Goal: Check status

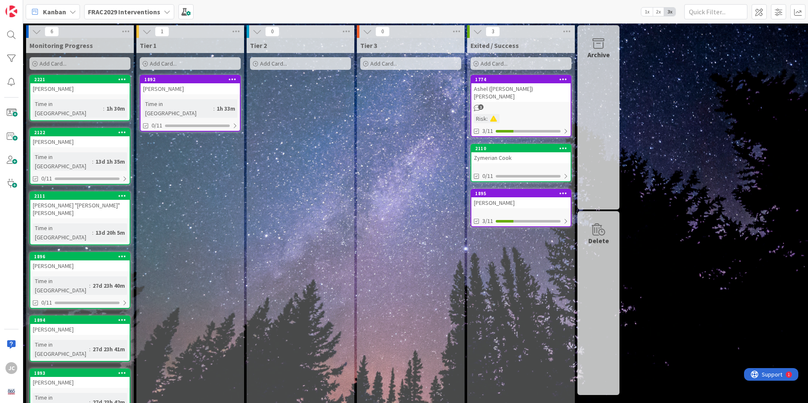
click at [177, 95] on link "1892 Destiny Lynch Time in Column : 1h 33m 0/11" at bounding box center [190, 103] width 101 height 57
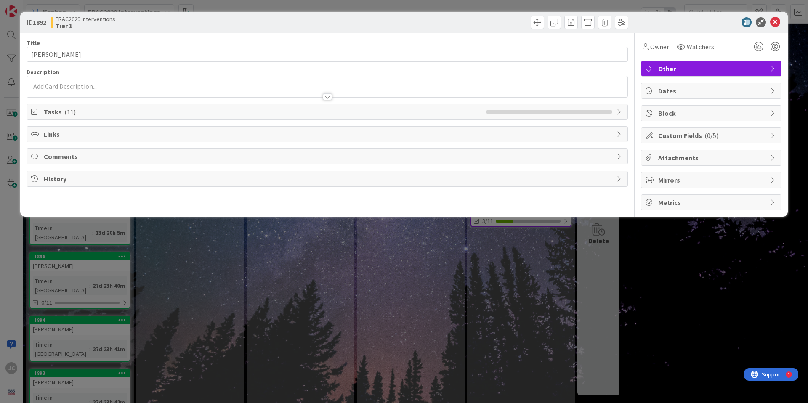
click at [692, 158] on span "Attachments" at bounding box center [712, 158] width 108 height 10
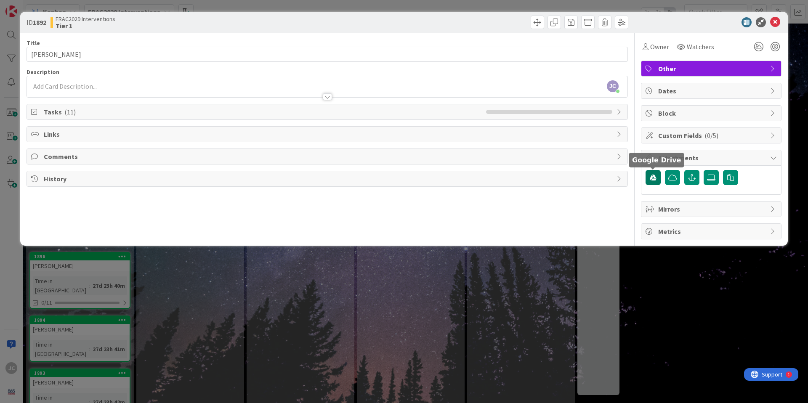
click at [658, 181] on button "button" at bounding box center [653, 177] width 15 height 15
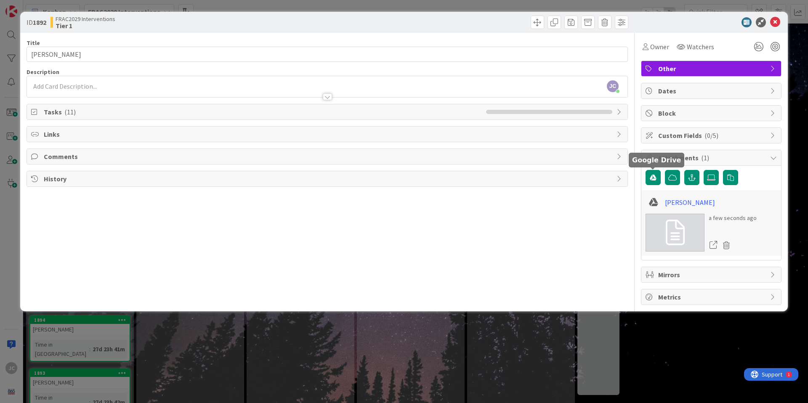
click at [426, 112] on span "Tasks ( 11 )" at bounding box center [263, 112] width 438 height 10
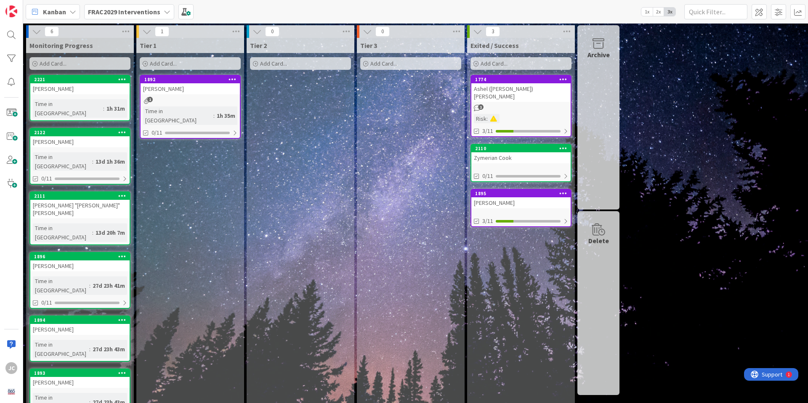
click at [182, 93] on div "[PERSON_NAME]" at bounding box center [190, 88] width 99 height 11
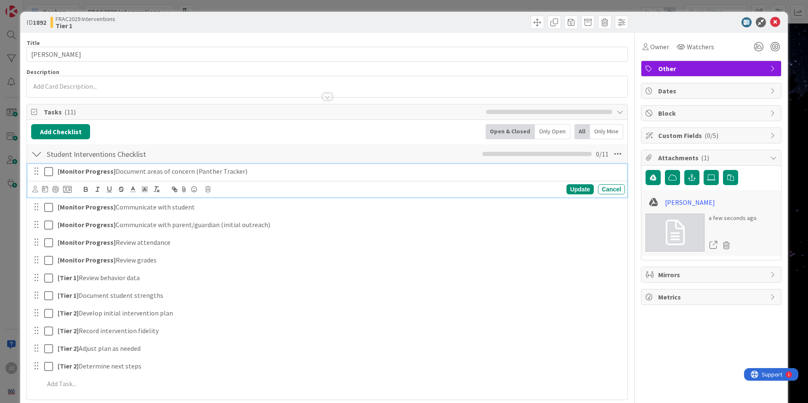
click at [48, 172] on icon at bounding box center [48, 172] width 9 height 10
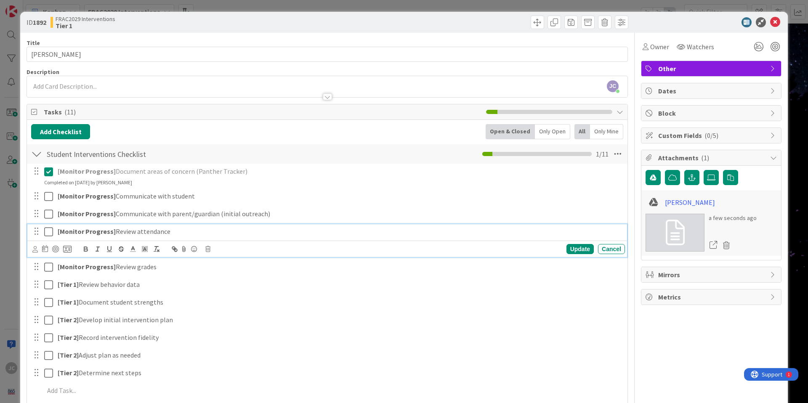
click at [49, 232] on icon at bounding box center [48, 232] width 9 height 10
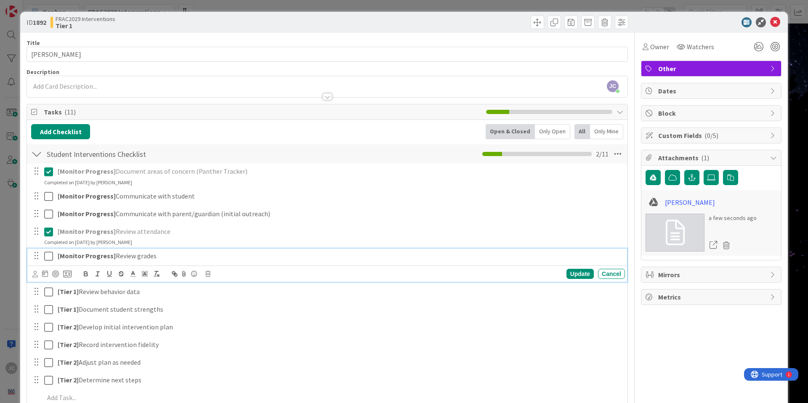
click at [50, 258] on icon at bounding box center [48, 256] width 9 height 10
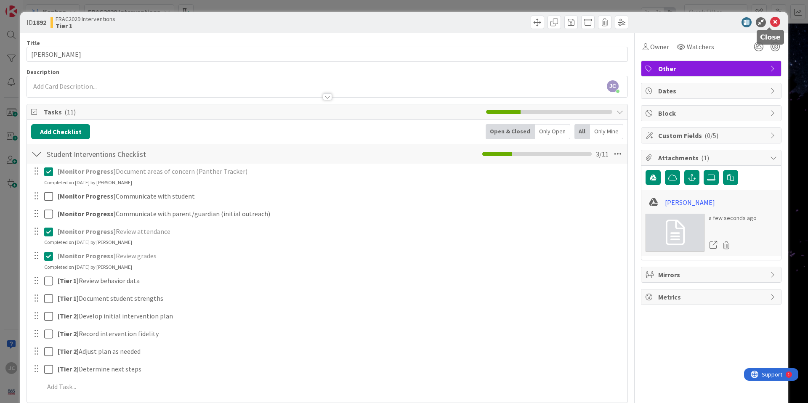
click at [770, 20] on icon at bounding box center [775, 22] width 10 height 10
